Goal: Find specific page/section: Find specific page/section

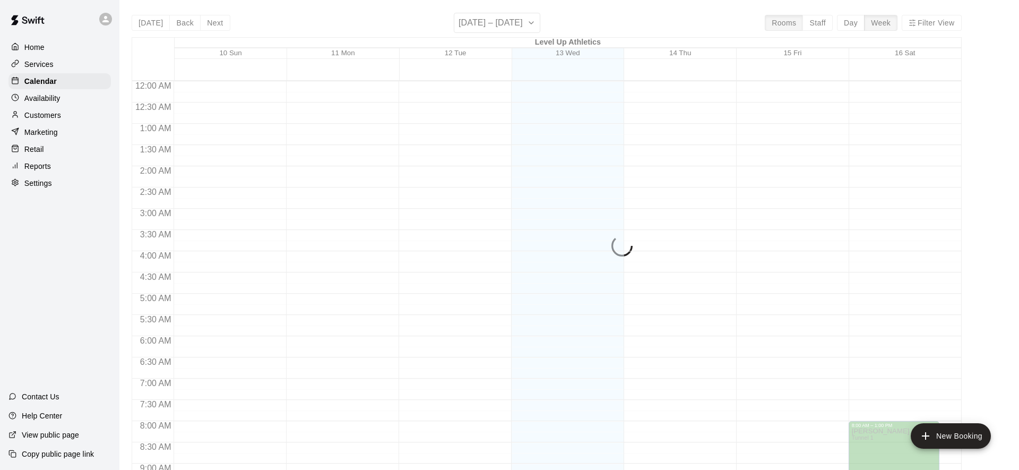
scroll to position [571, 0]
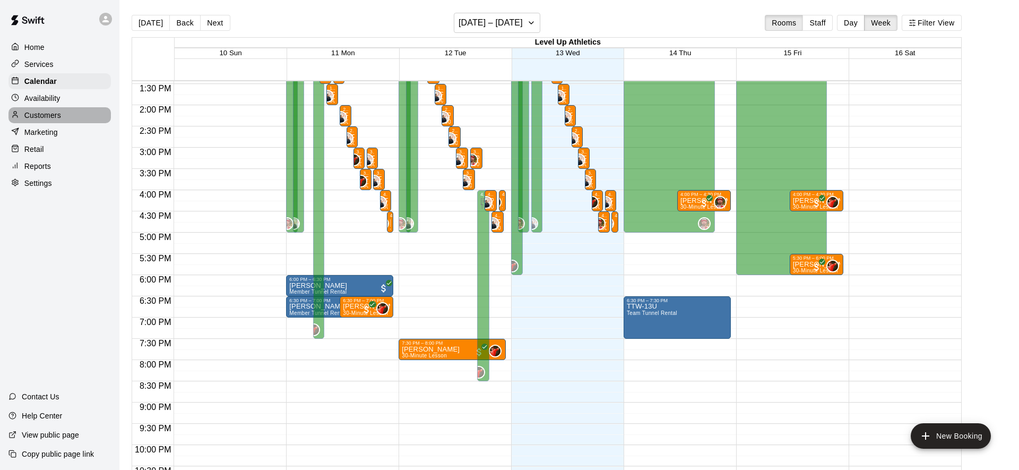
drag, startPoint x: 63, startPoint y: 118, endPoint x: 83, endPoint y: 120, distance: 20.3
click at [63, 118] on div "Customers" at bounding box center [59, 115] width 102 height 16
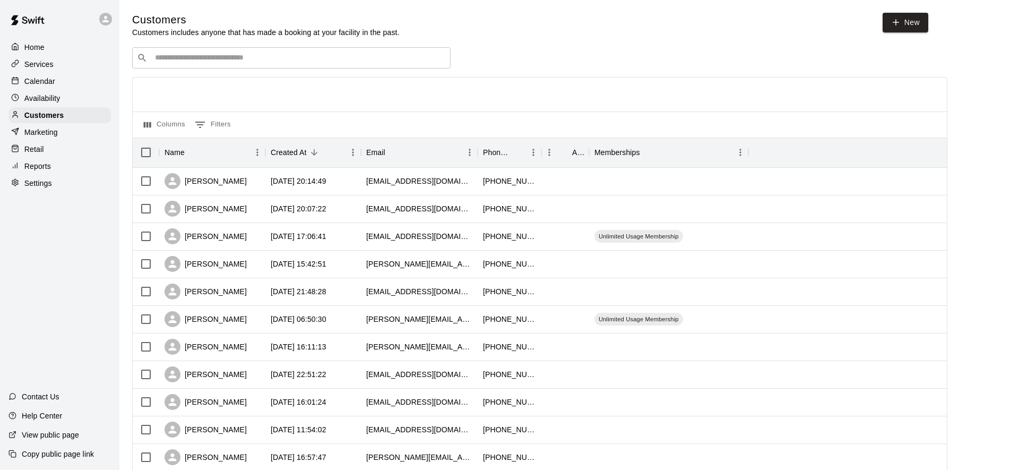
click at [255, 61] on input "Search customers by name or email" at bounding box center [299, 58] width 294 height 11
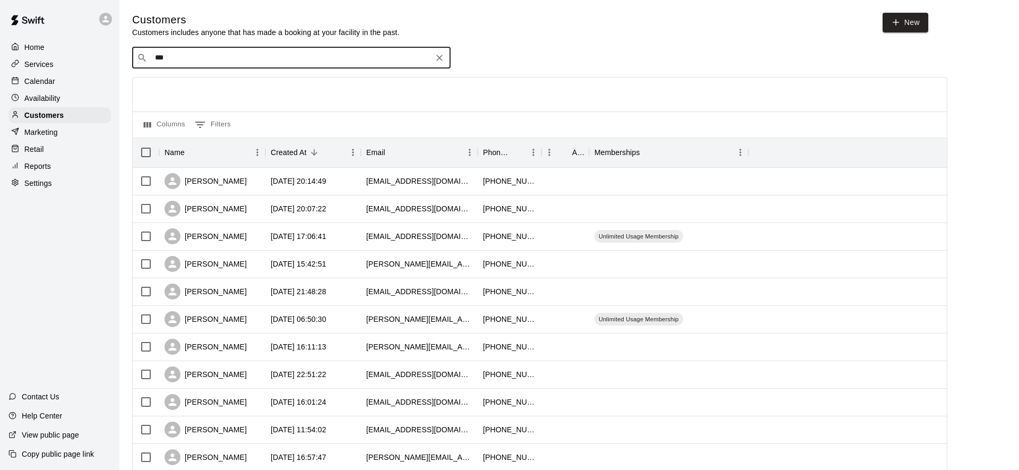
type input "****"
click at [260, 91] on div "[PERSON_NAME] Unlimited Usage Membership [PERSON_NAME][EMAIL_ADDRESS][DOMAIN_NA…" at bounding box center [246, 85] width 169 height 23
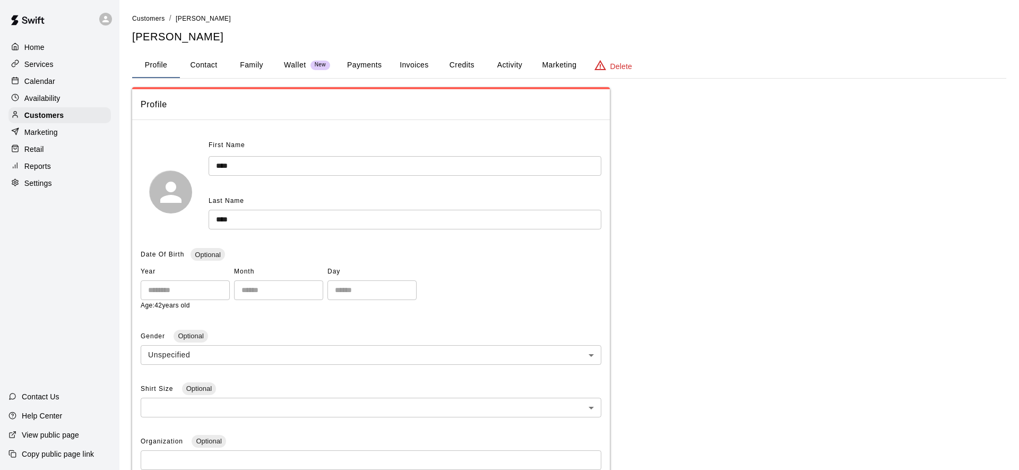
click at [502, 65] on button "Activity" at bounding box center [510, 65] width 48 height 25
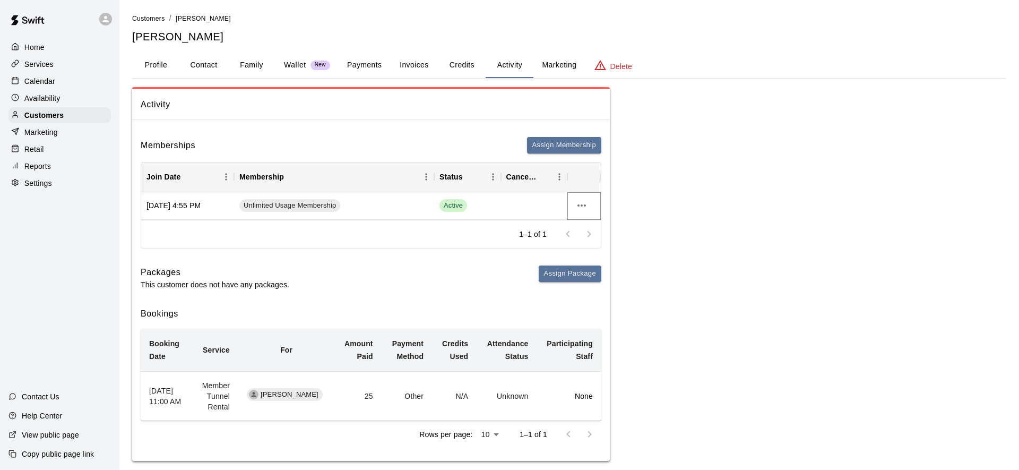
click at [580, 206] on icon "more actions" at bounding box center [581, 205] width 13 height 13
click at [598, 228] on li "View details" at bounding box center [603, 228] width 60 height 18
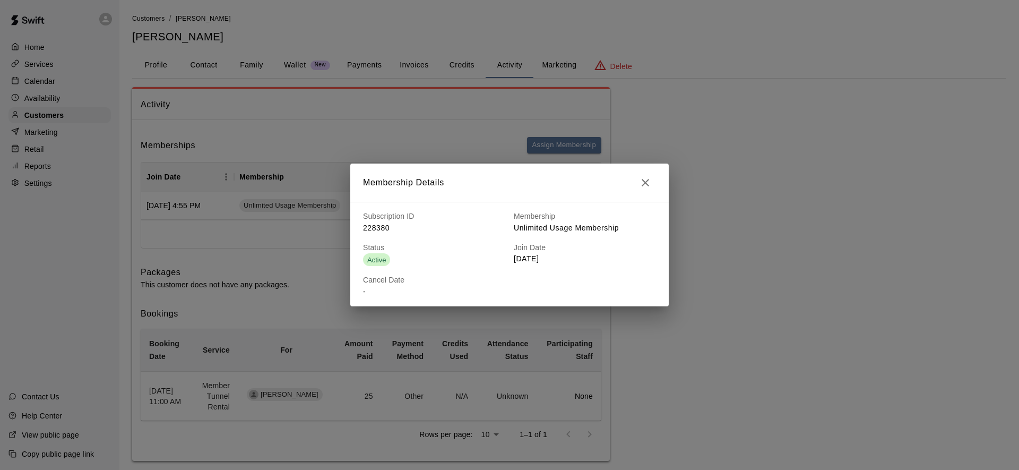
click at [643, 180] on icon "button" at bounding box center [645, 182] width 7 height 7
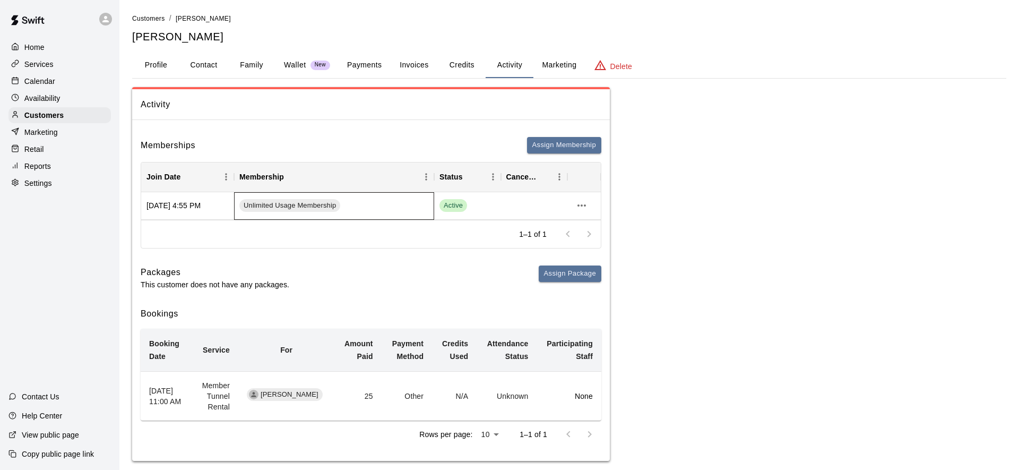
click at [380, 210] on div "Unlimited Usage Membership" at bounding box center [334, 206] width 200 height 28
click at [205, 206] on div "[DATE] 4:55 PM" at bounding box center [187, 206] width 93 height 28
click at [277, 205] on span "Unlimited Usage Membership" at bounding box center [289, 206] width 101 height 10
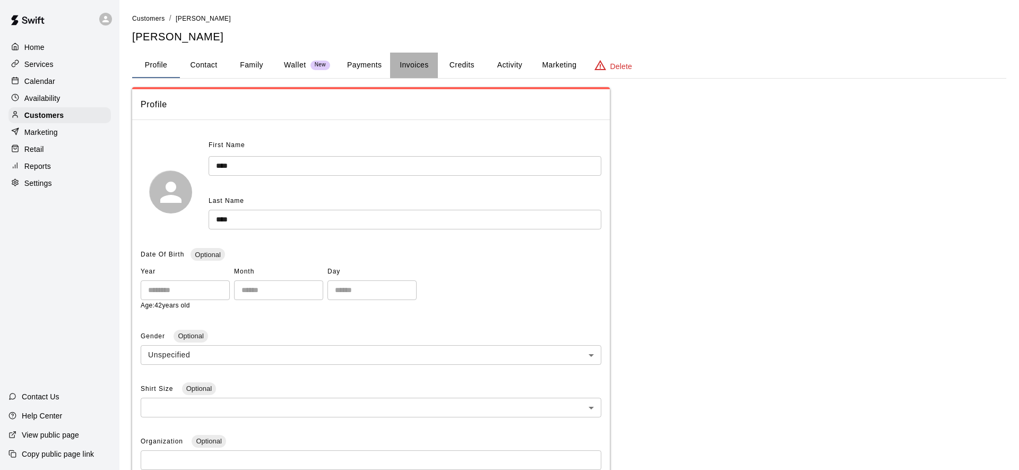
click at [408, 65] on button "Invoices" at bounding box center [414, 65] width 48 height 25
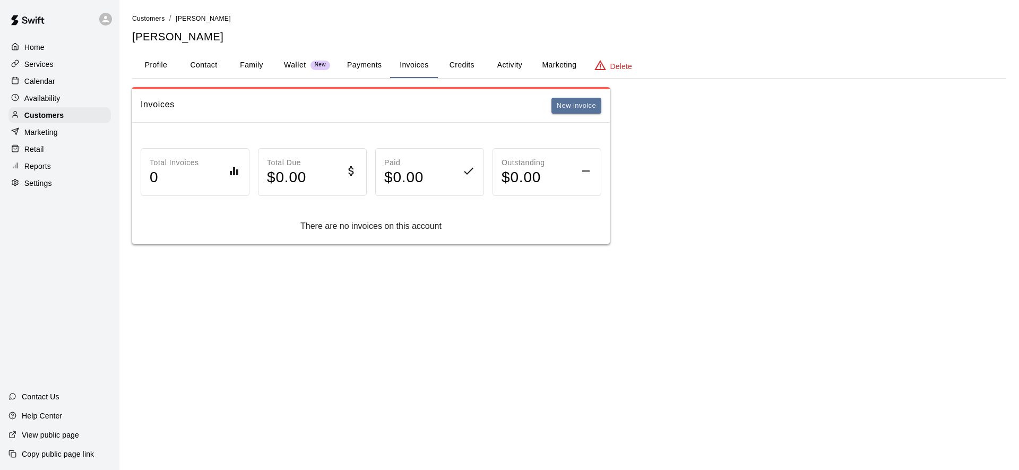
click at [496, 64] on button "Activity" at bounding box center [510, 65] width 48 height 25
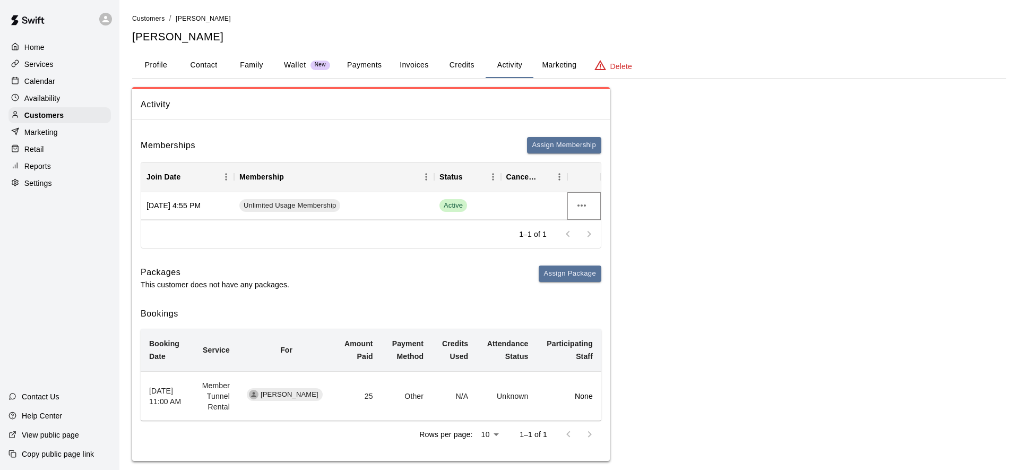
click at [581, 211] on icon "more actions" at bounding box center [581, 205] width 13 height 13
click at [457, 272] on div at bounding box center [509, 235] width 1019 height 470
click at [454, 209] on span "Active" at bounding box center [454, 206] width 28 height 10
click at [450, 207] on span "Active" at bounding box center [454, 206] width 28 height 10
click at [455, 206] on span "Active" at bounding box center [454, 206] width 28 height 10
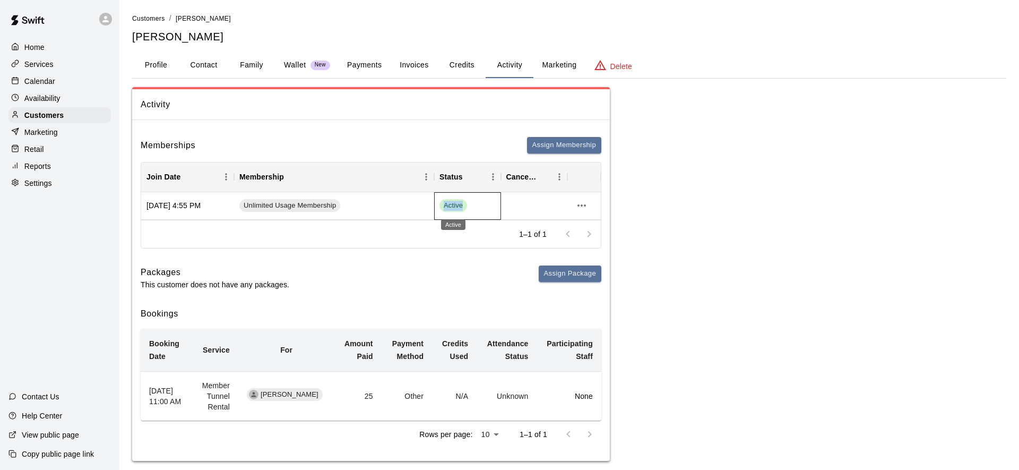
click at [455, 206] on span "Active" at bounding box center [454, 206] width 28 height 10
click at [481, 205] on div "Active" at bounding box center [468, 205] width 56 height 13
click at [462, 72] on button "Credits" at bounding box center [462, 65] width 48 height 25
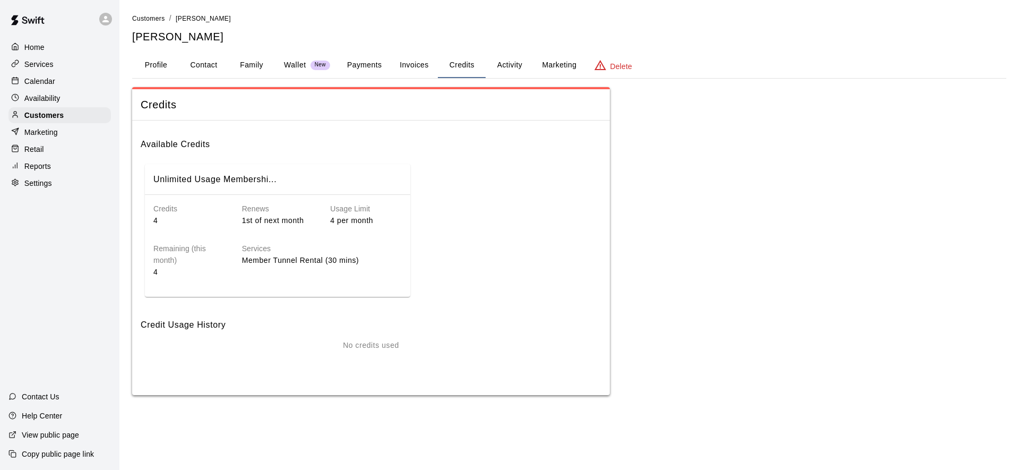
drag, startPoint x: 325, startPoint y: 234, endPoint x: 321, endPoint y: 229, distance: 6.5
click at [325, 234] on div "Services Member Tunnel Rental (30 mins)" at bounding box center [313, 251] width 177 height 51
click at [417, 64] on button "Invoices" at bounding box center [414, 65] width 48 height 25
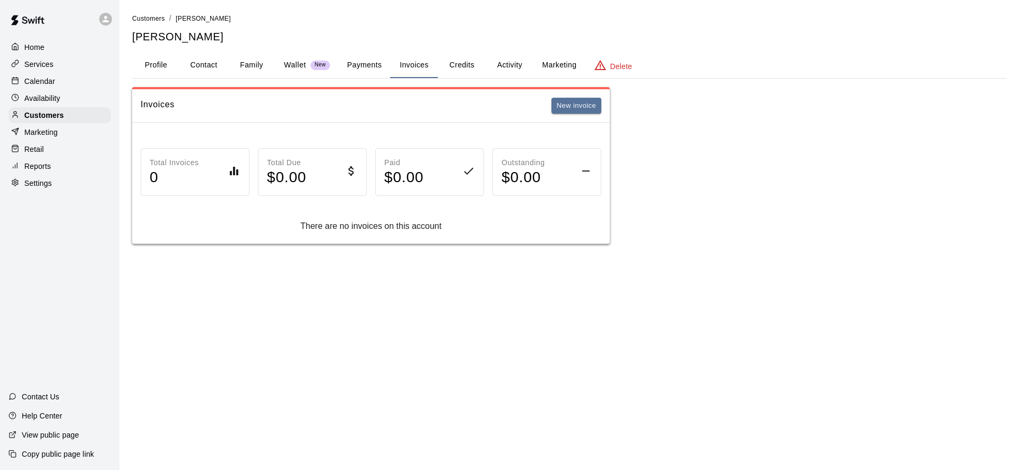
click at [360, 66] on button "Payments" at bounding box center [364, 65] width 51 height 25
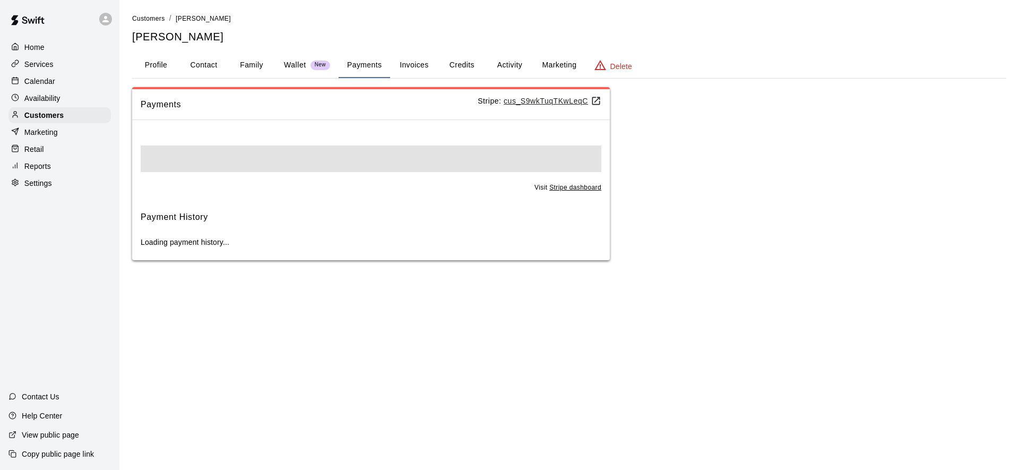
click at [255, 67] on button "Family" at bounding box center [252, 65] width 48 height 25
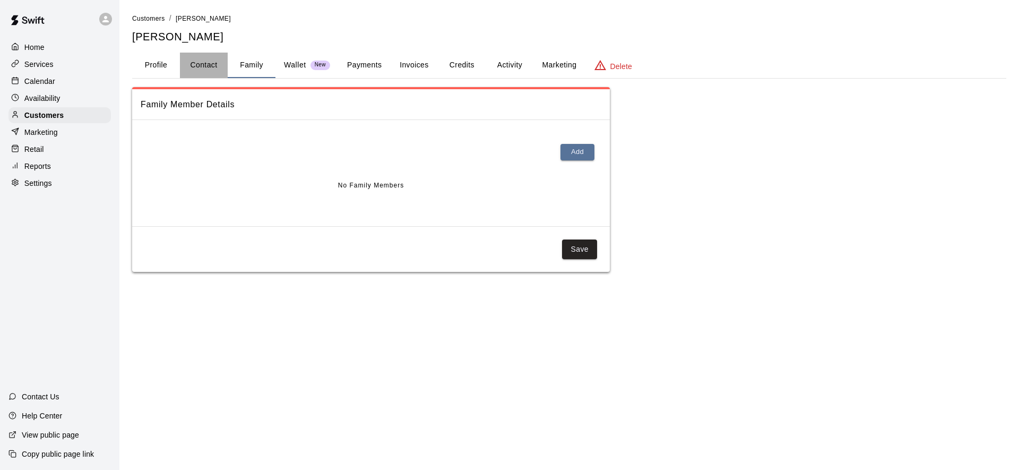
click at [209, 67] on button "Contact" at bounding box center [204, 65] width 48 height 25
select select "**"
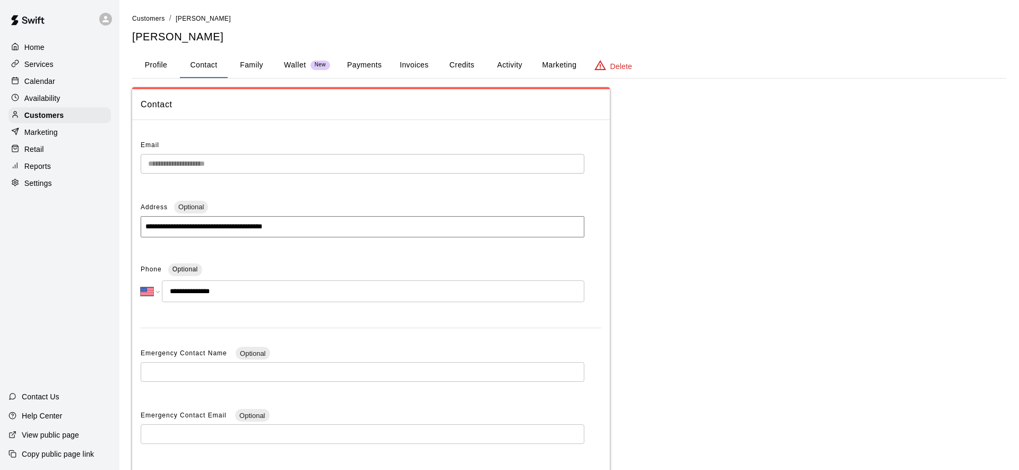
click at [166, 69] on button "Profile" at bounding box center [156, 65] width 48 height 25
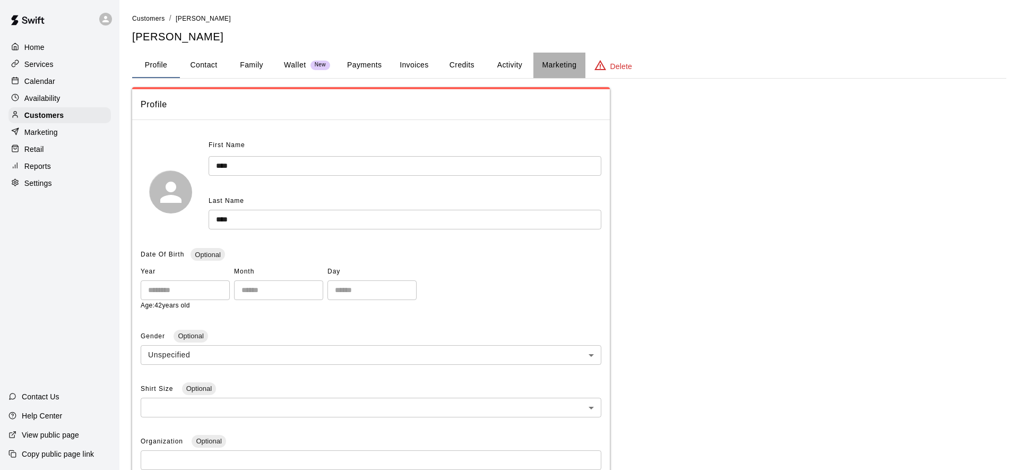
click at [560, 62] on button "Marketing" at bounding box center [558, 65] width 51 height 25
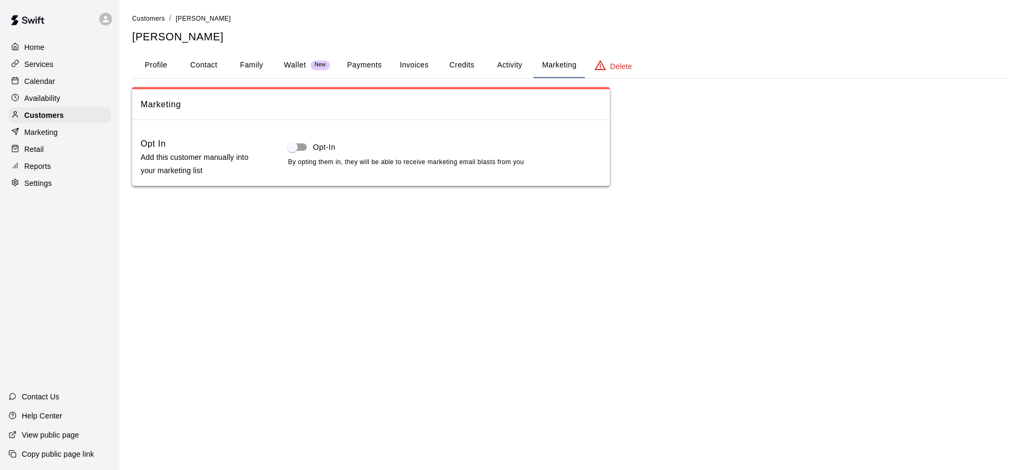
click at [519, 65] on button "Activity" at bounding box center [510, 65] width 48 height 25
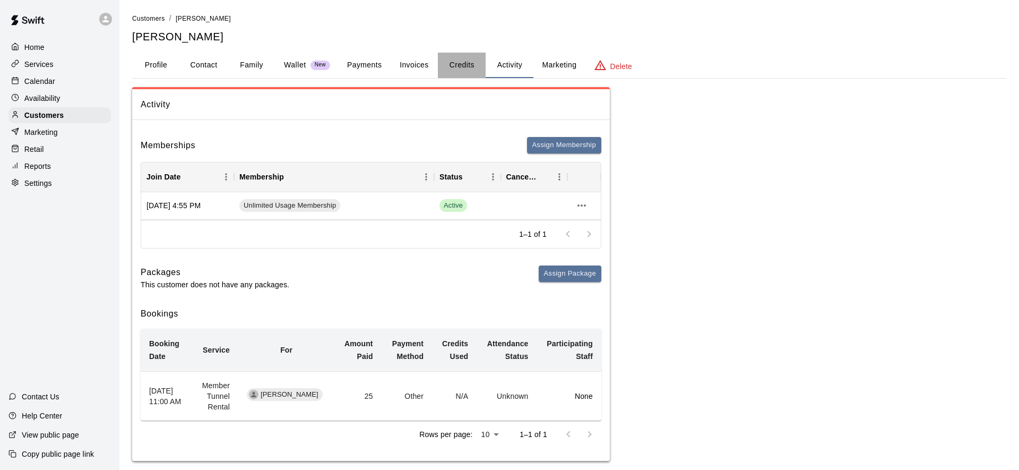
click at [467, 68] on button "Credits" at bounding box center [462, 65] width 48 height 25
